Goal: Transaction & Acquisition: Book appointment/travel/reservation

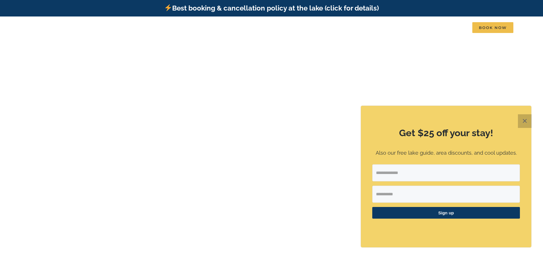
click at [523, 123] on button "✕" at bounding box center [525, 122] width 14 height 14
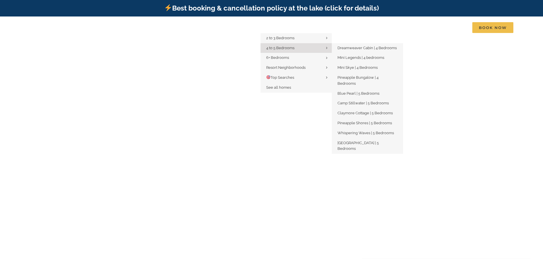
click at [290, 46] on span "4 to 5 Bedrooms" at bounding box center [280, 48] width 28 height 4
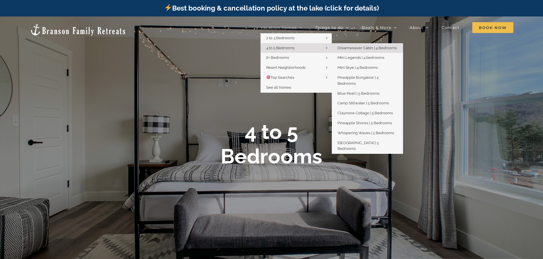
click at [353, 48] on span "Dreamweaver Cabin | 4 Bedrooms" at bounding box center [366, 48] width 59 height 4
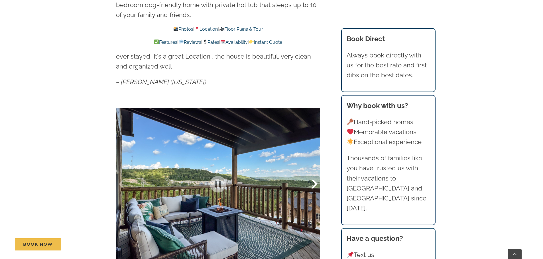
scroll to position [427, 0]
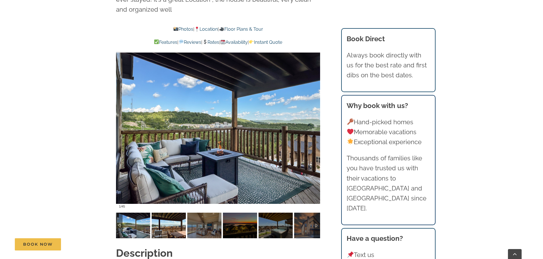
click at [167, 224] on img at bounding box center [169, 226] width 34 height 26
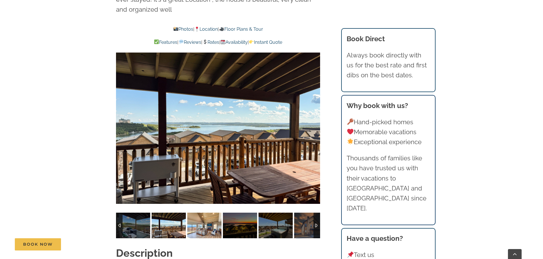
click at [197, 223] on img at bounding box center [204, 226] width 34 height 26
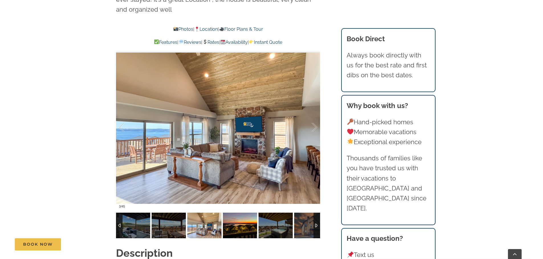
click at [240, 222] on img at bounding box center [240, 226] width 34 height 26
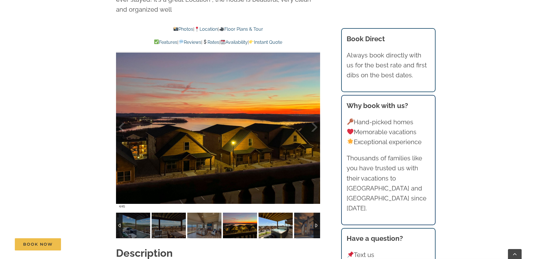
click at [271, 221] on img at bounding box center [275, 226] width 34 height 26
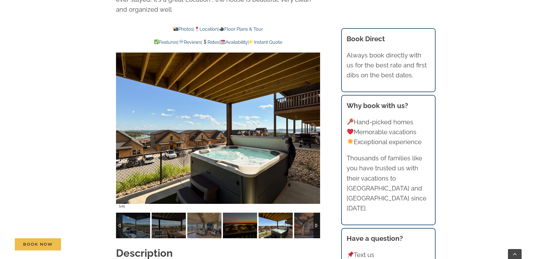
click at [316, 222] on div at bounding box center [316, 226] width 7 height 26
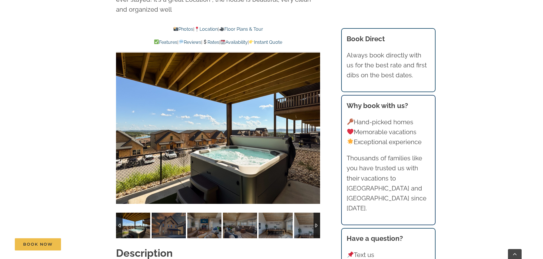
click at [171, 214] on img at bounding box center [169, 226] width 34 height 26
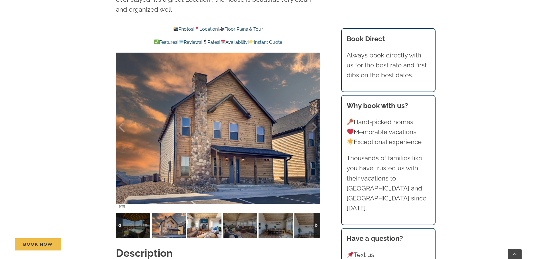
click at [195, 217] on img at bounding box center [204, 226] width 34 height 26
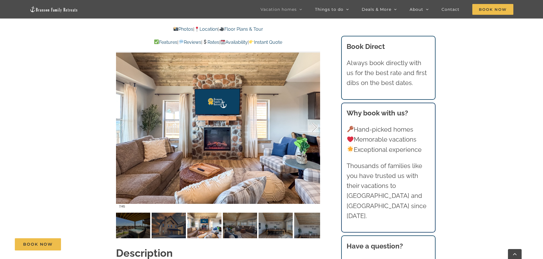
click at [313, 117] on div at bounding box center [308, 127] width 18 height 35
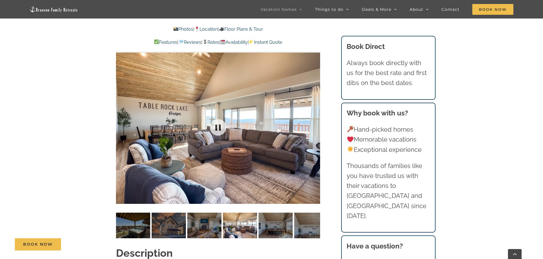
click at [313, 117] on div at bounding box center [218, 127] width 204 height 167
click at [313, 117] on div at bounding box center [308, 127] width 18 height 35
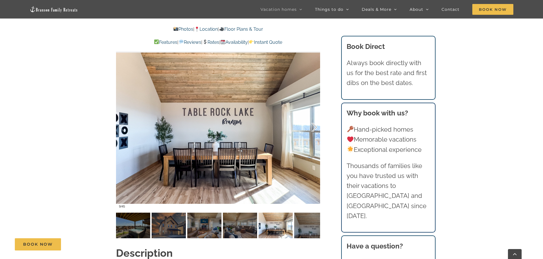
click at [315, 118] on div at bounding box center [308, 127] width 18 height 35
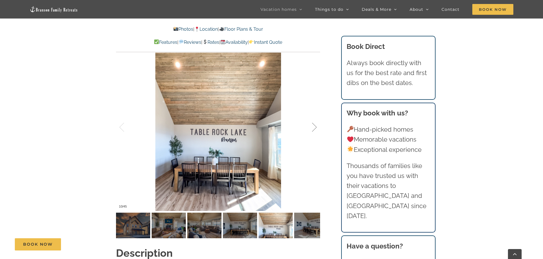
click at [315, 118] on div at bounding box center [308, 127] width 18 height 35
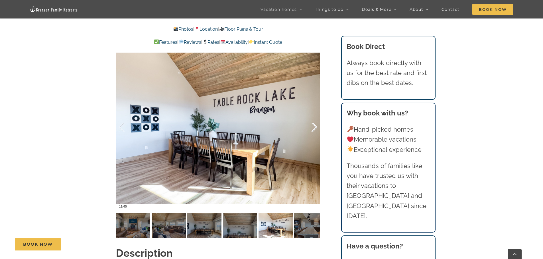
click at [315, 118] on div at bounding box center [308, 127] width 18 height 35
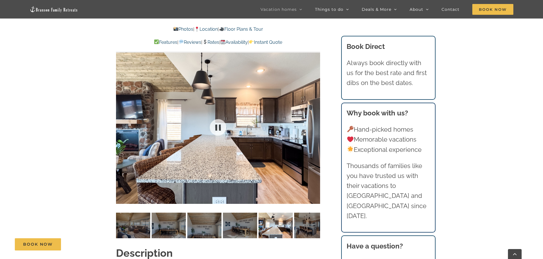
click at [315, 118] on div at bounding box center [218, 127] width 204 height 167
click at [315, 117] on div at bounding box center [308, 127] width 18 height 35
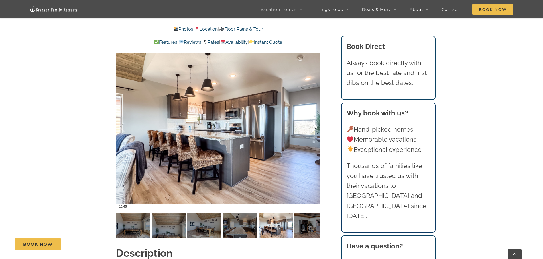
click at [315, 117] on div at bounding box center [308, 127] width 18 height 35
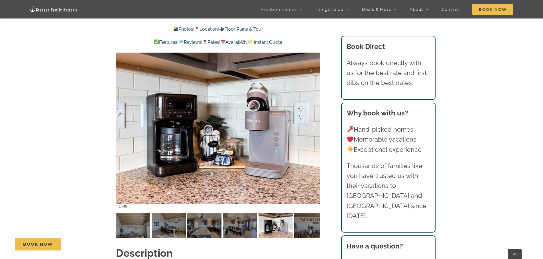
click at [315, 117] on div at bounding box center [308, 127] width 18 height 35
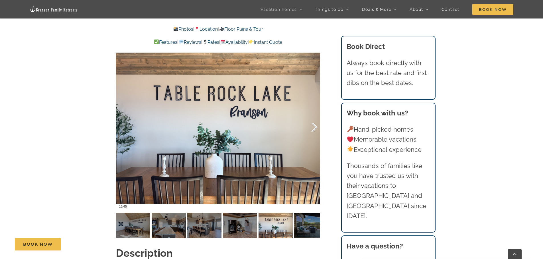
click at [315, 117] on div at bounding box center [308, 127] width 18 height 35
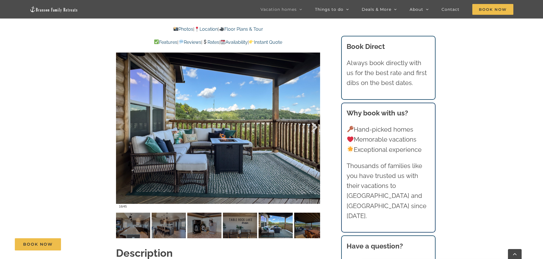
click at [315, 117] on div at bounding box center [308, 127] width 18 height 35
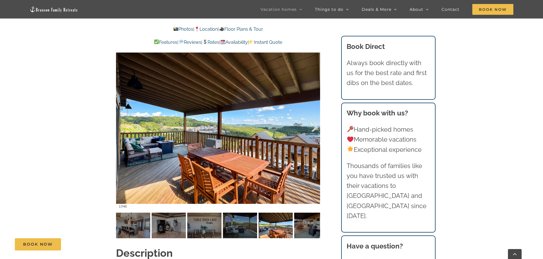
click at [314, 118] on div at bounding box center [308, 127] width 18 height 35
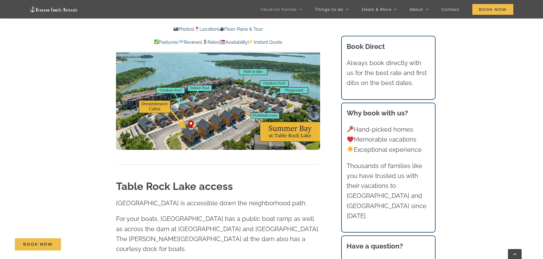
scroll to position [1495, 0]
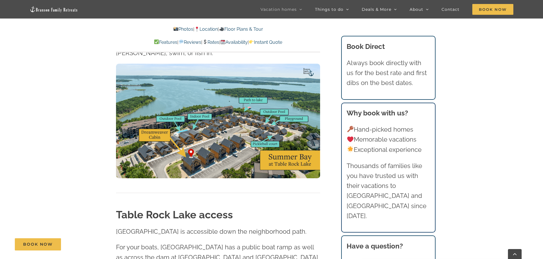
click at [210, 43] on link "Rates" at bounding box center [210, 42] width 17 height 5
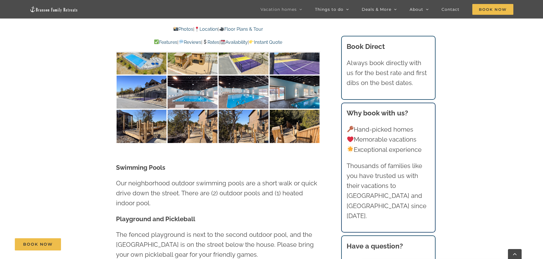
scroll to position [1128, 0]
